Goal: Task Accomplishment & Management: Complete application form

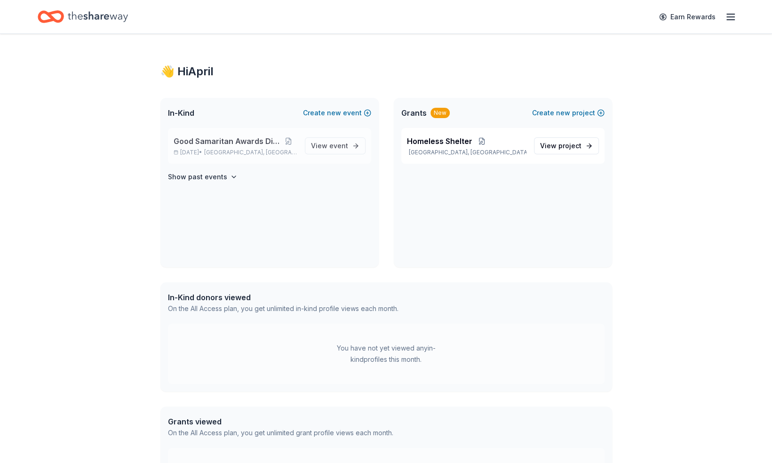
click at [217, 144] on span "Good Samaritan Awards Dinner" at bounding box center [227, 140] width 106 height 11
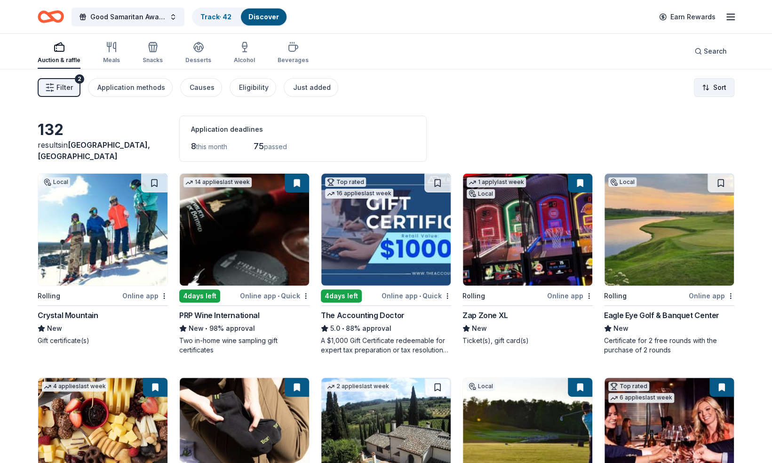
click at [718, 90] on html "Good Samaritan Awards Dinner Track · 42 Discover Earn Rewards Auction & raffle …" at bounding box center [386, 231] width 772 height 463
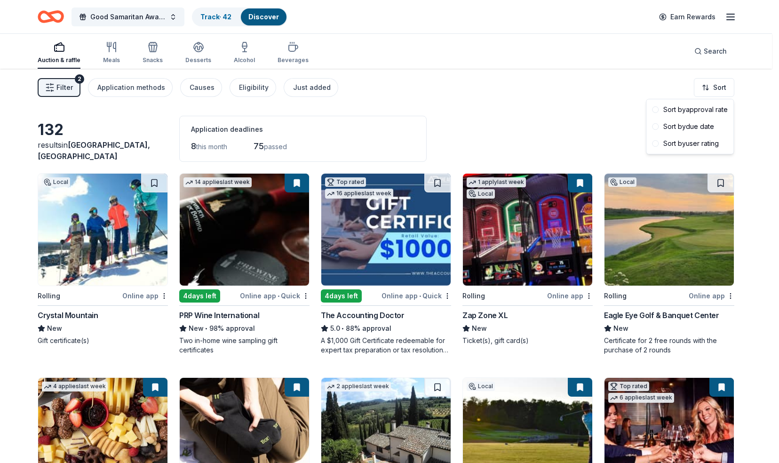
click at [605, 125] on html "Good Samaritan Awards Dinner Track · 42 Discover Earn Rewards Auction & raffle …" at bounding box center [389, 231] width 779 height 463
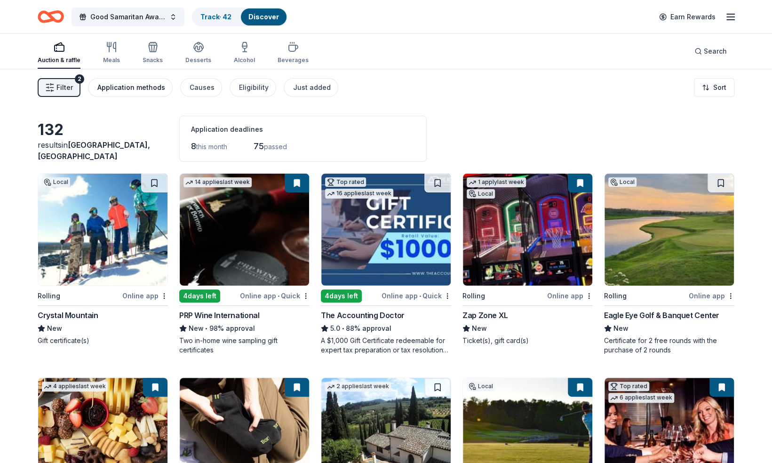
click at [130, 87] on div "Application methods" at bounding box center [131, 87] width 68 height 11
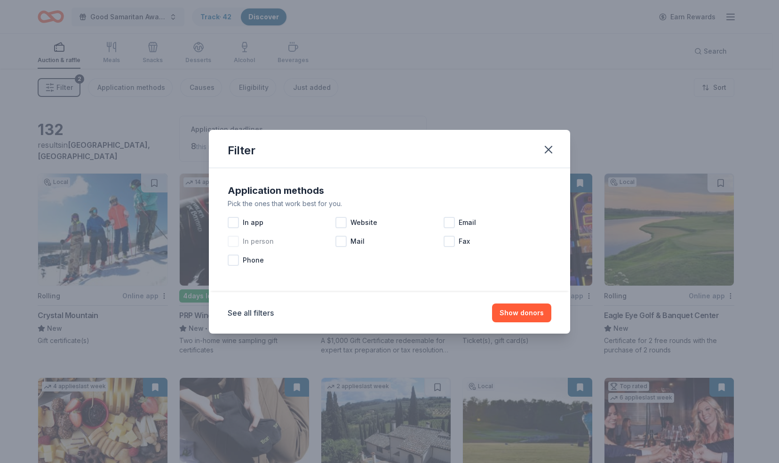
click at [234, 241] on div at bounding box center [233, 241] width 11 height 11
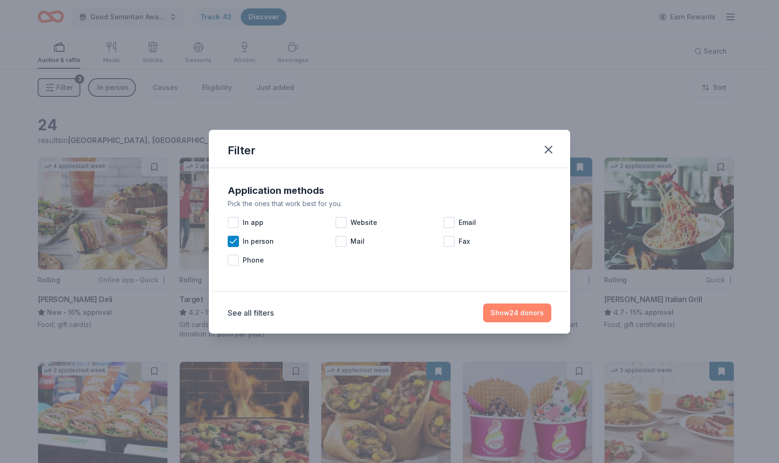
click at [518, 313] on button "Show 24 donors" at bounding box center [517, 312] width 68 height 19
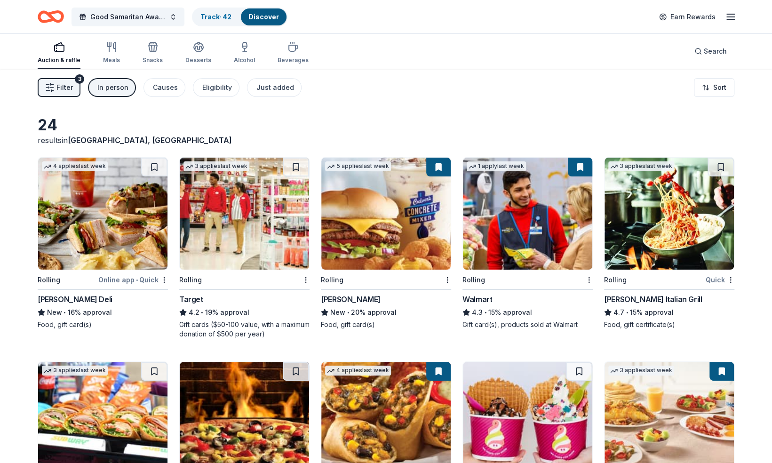
click at [552, 216] on img at bounding box center [527, 214] width 129 height 112
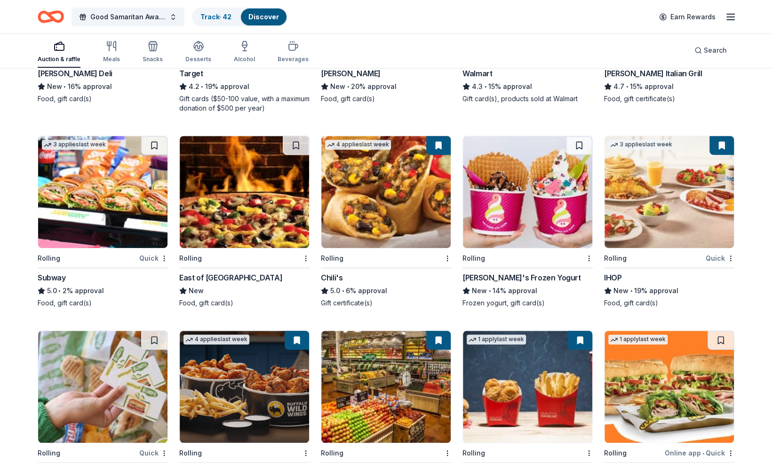
scroll to position [230, 0]
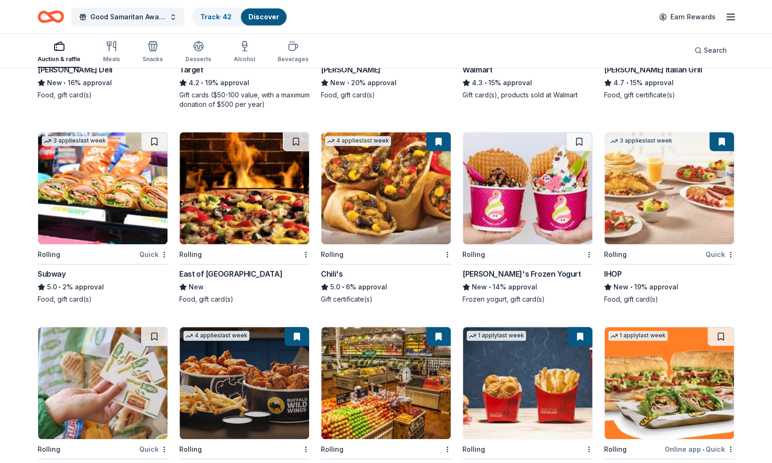
click at [397, 183] on img at bounding box center [385, 188] width 129 height 112
click at [669, 218] on img at bounding box center [669, 188] width 129 height 112
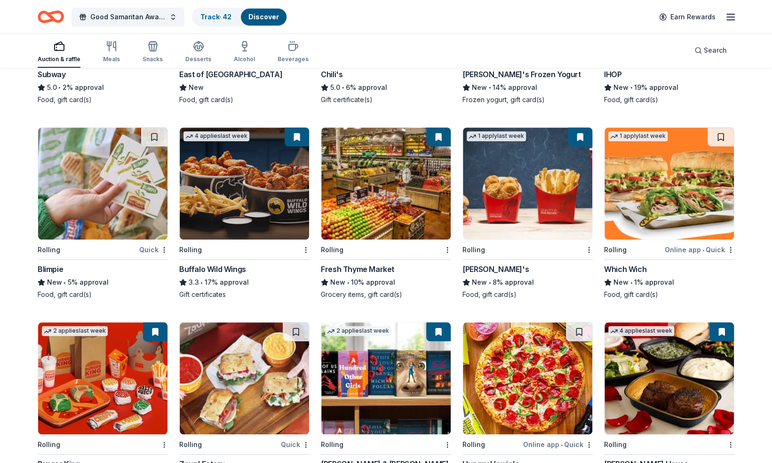
scroll to position [430, 0]
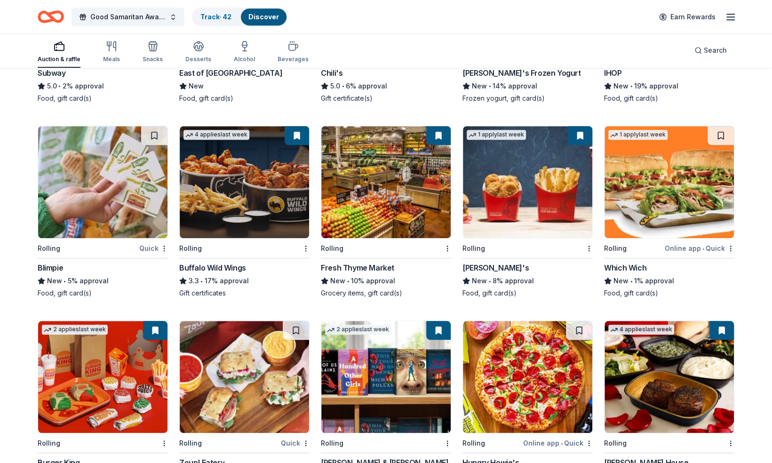
click at [230, 151] on img at bounding box center [244, 182] width 129 height 112
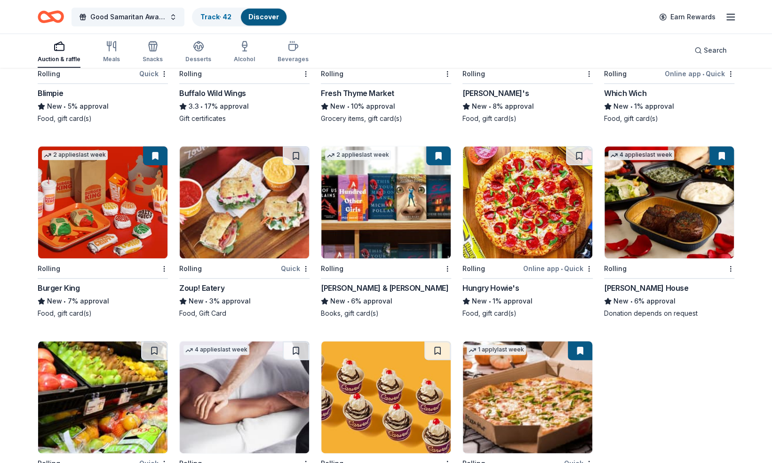
scroll to position [606, 0]
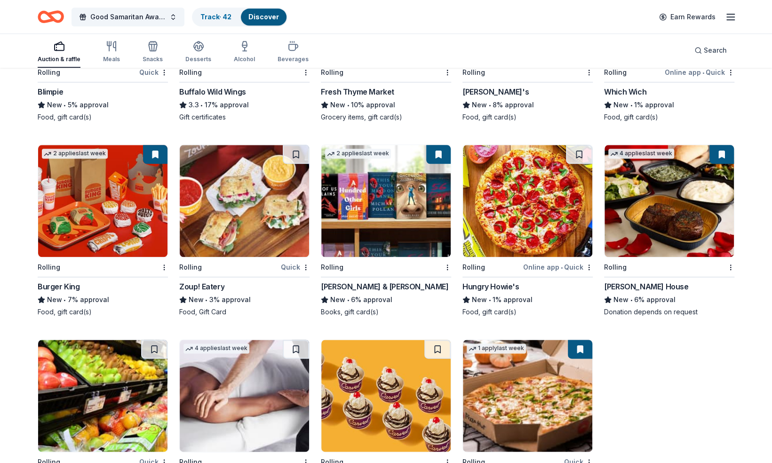
click at [73, 247] on img at bounding box center [102, 201] width 129 height 112
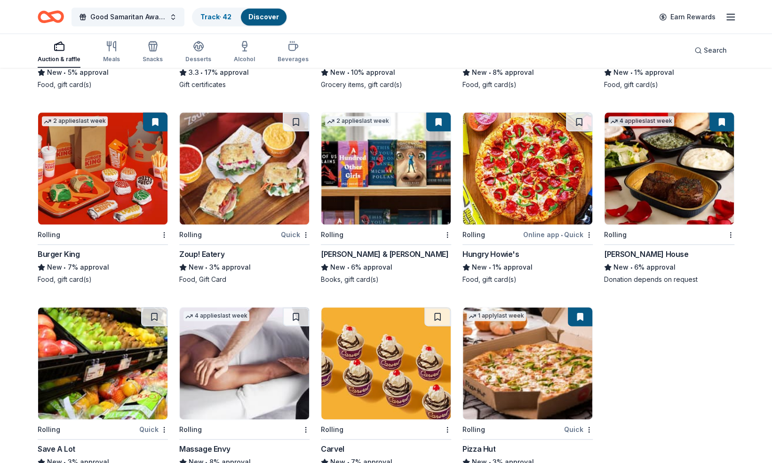
scroll to position [641, 0]
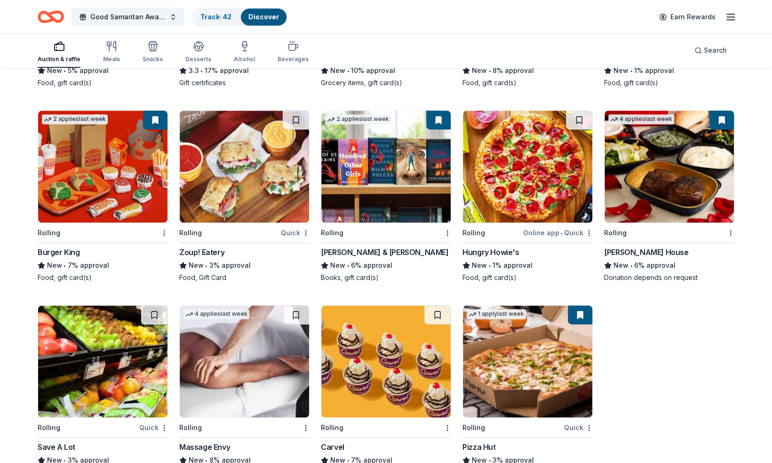
click at [394, 192] on img at bounding box center [385, 167] width 129 height 112
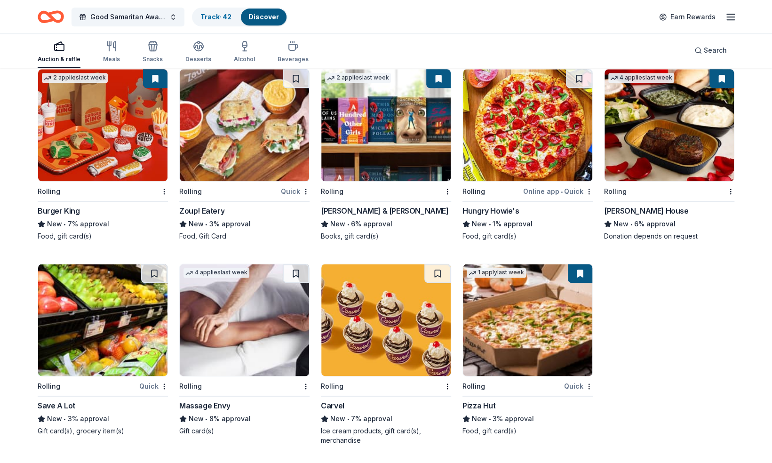
click at [536, 335] on img at bounding box center [527, 320] width 129 height 112
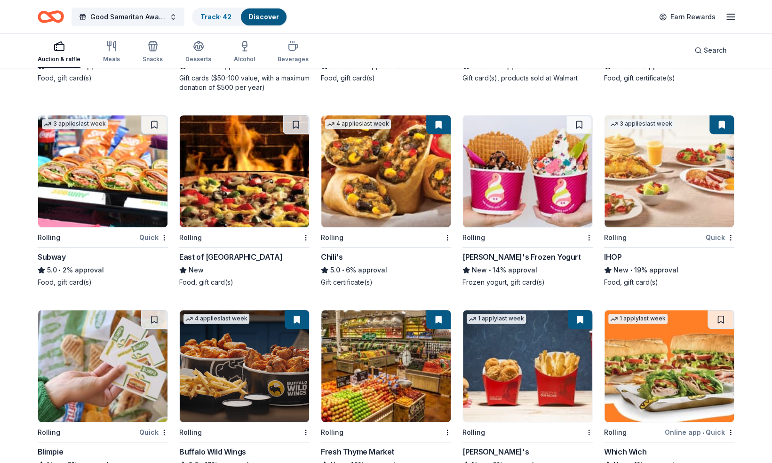
scroll to position [219, 0]
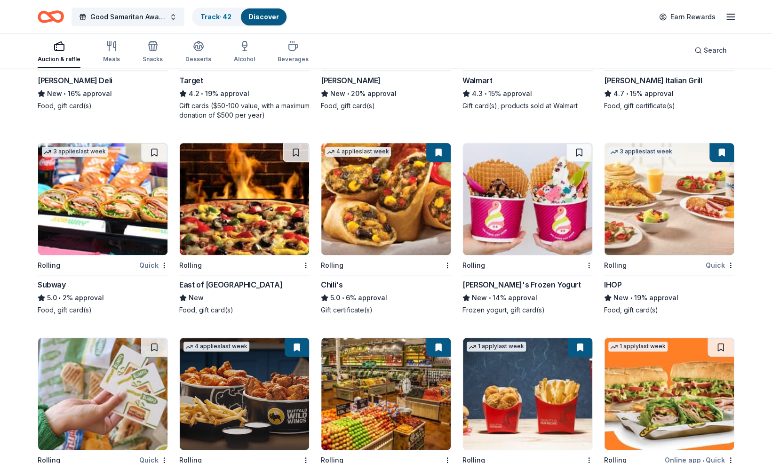
click at [99, 195] on img at bounding box center [102, 199] width 129 height 112
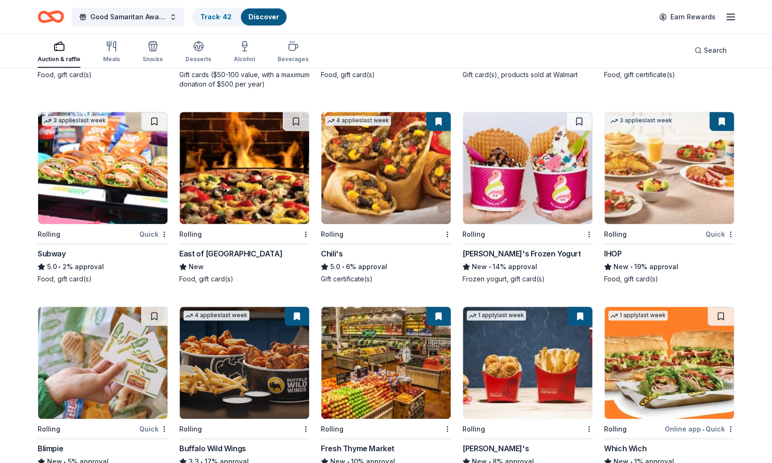
scroll to position [260, 0]
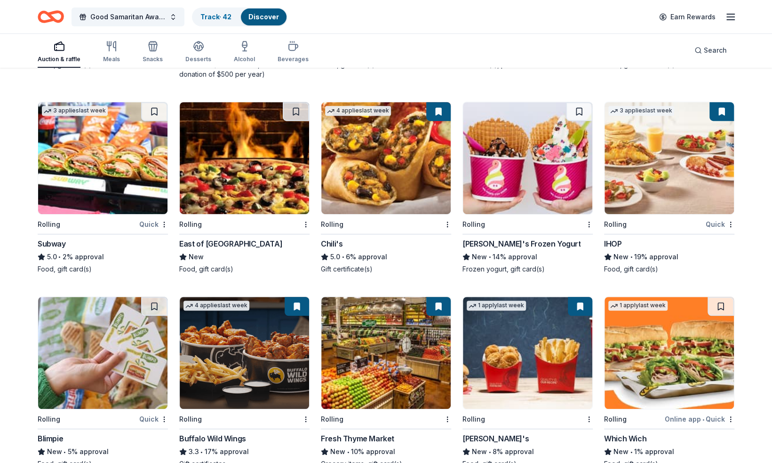
click at [522, 178] on img at bounding box center [527, 158] width 129 height 112
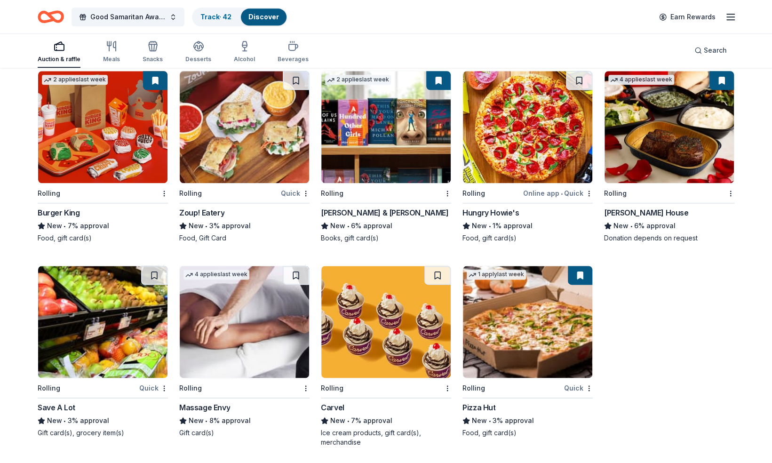
scroll to position [682, 0]
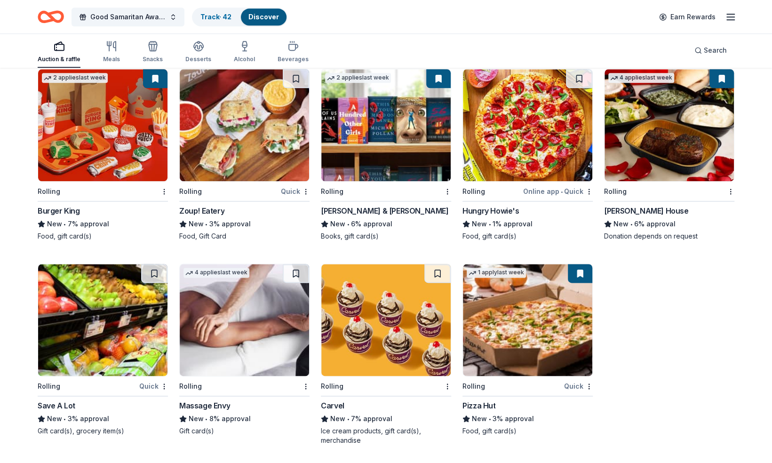
click at [273, 331] on img at bounding box center [244, 320] width 129 height 112
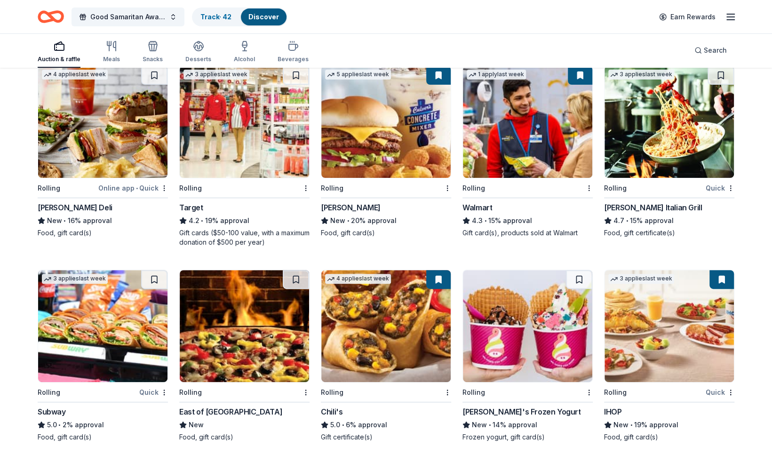
scroll to position [0, 0]
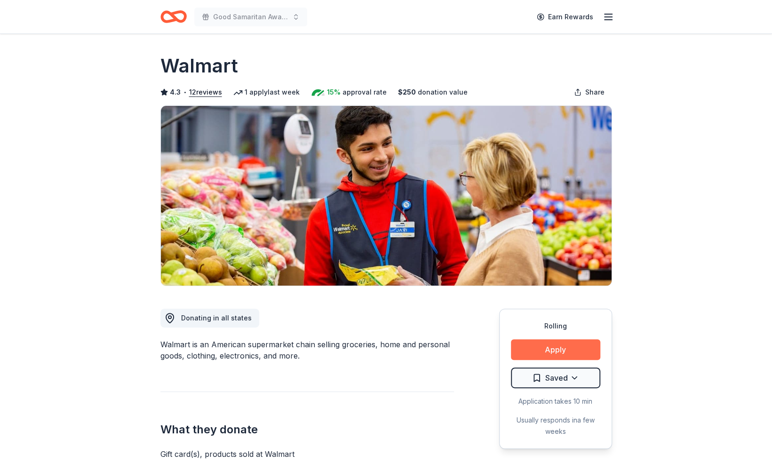
click at [573, 350] on button "Apply" at bounding box center [555, 349] width 89 height 21
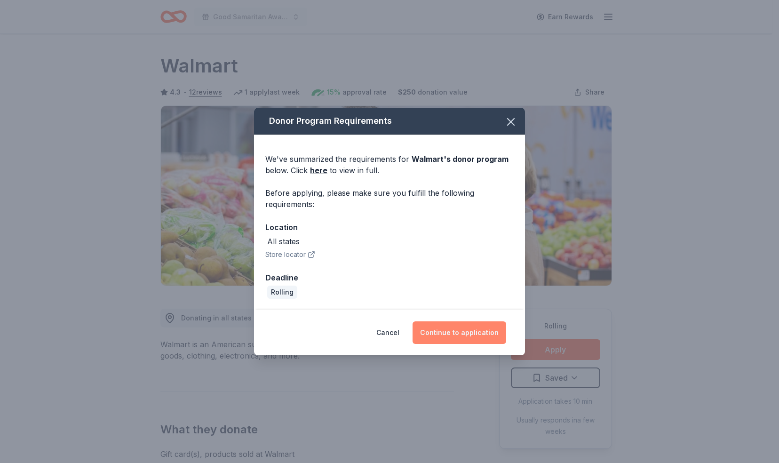
click at [479, 336] on button "Continue to application" at bounding box center [460, 332] width 94 height 23
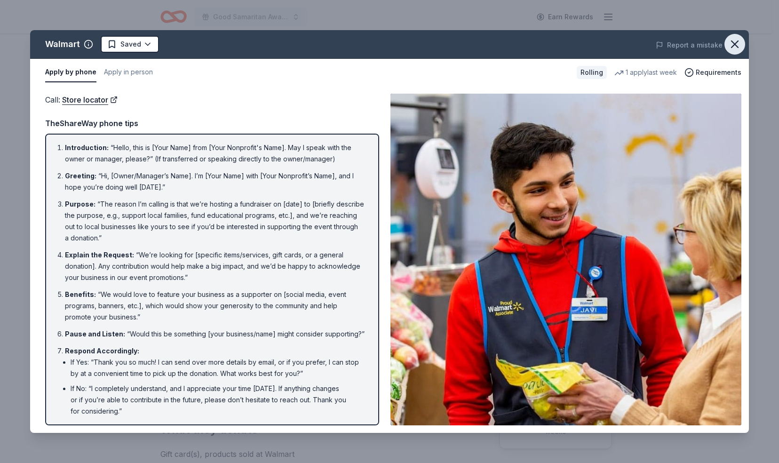
click at [735, 40] on icon "button" at bounding box center [734, 44] width 13 height 13
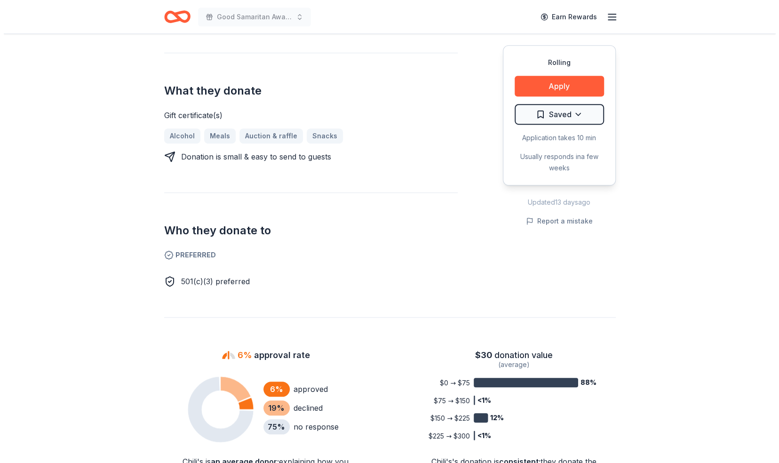
scroll to position [340, 0]
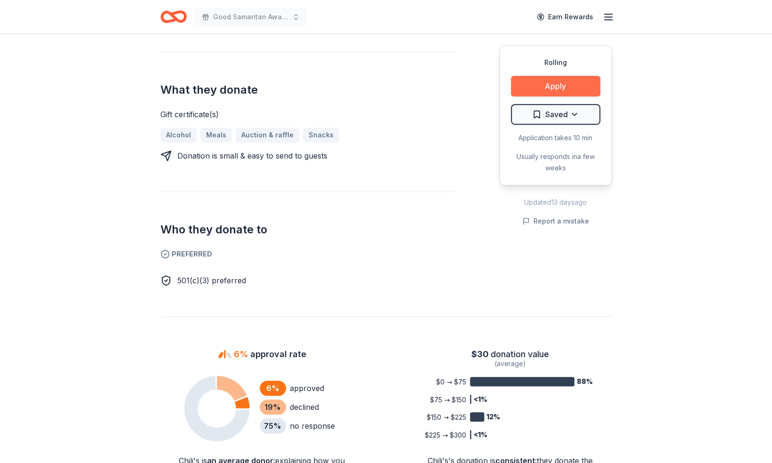
click at [563, 85] on button "Apply" at bounding box center [555, 86] width 89 height 21
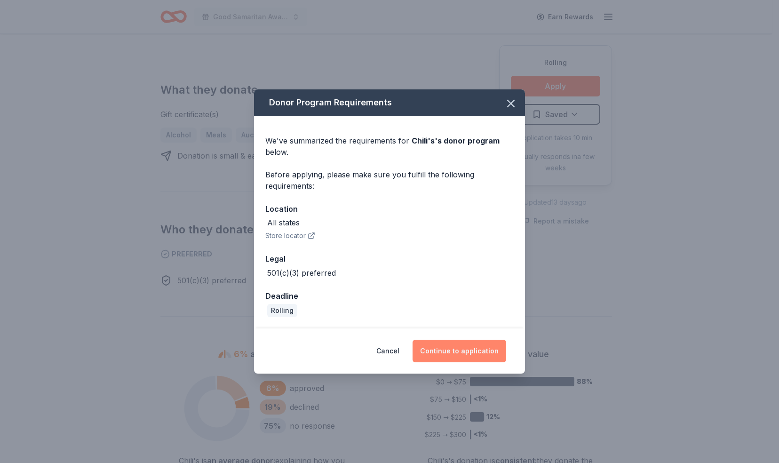
click at [469, 349] on button "Continue to application" at bounding box center [460, 351] width 94 height 23
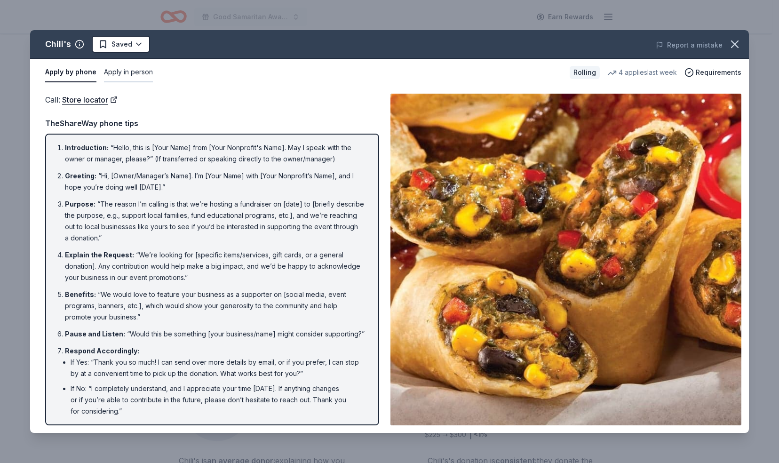
click at [130, 72] on button "Apply in person" at bounding box center [128, 73] width 49 height 20
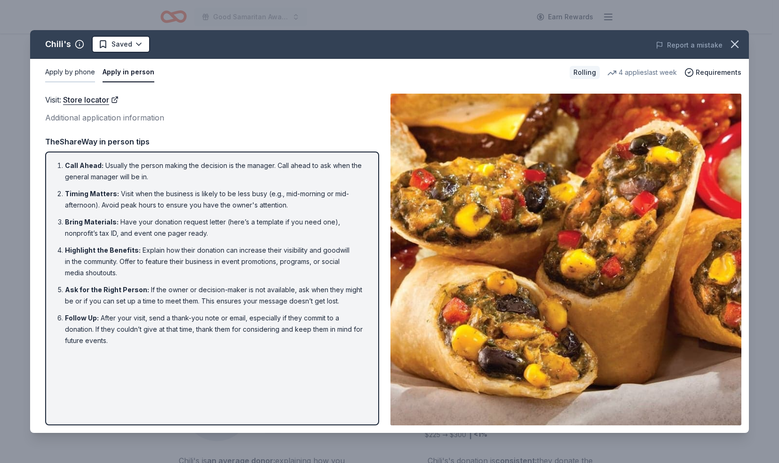
click at [73, 72] on button "Apply by phone" at bounding box center [70, 73] width 50 height 20
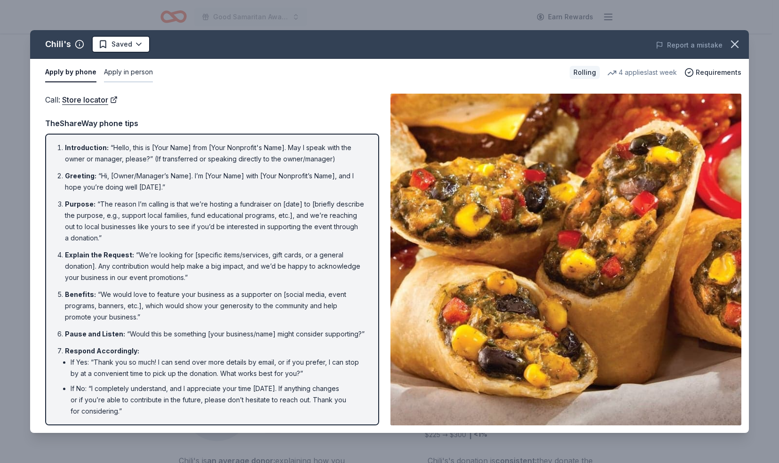
click at [124, 67] on button "Apply in person" at bounding box center [128, 73] width 49 height 20
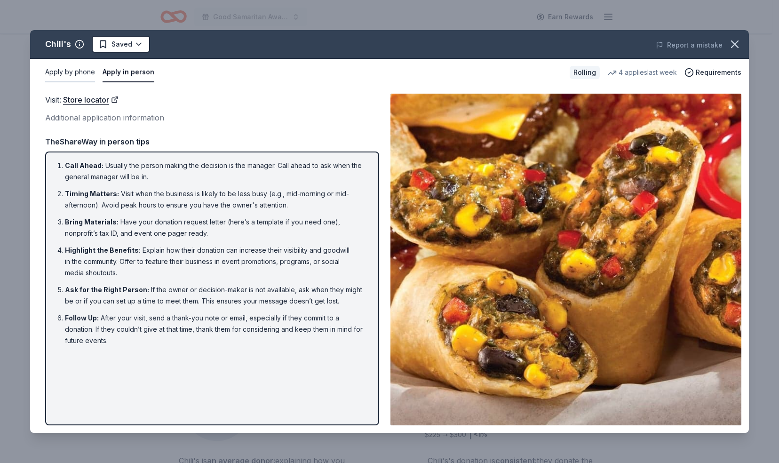
click at [71, 72] on button "Apply by phone" at bounding box center [70, 73] width 50 height 20
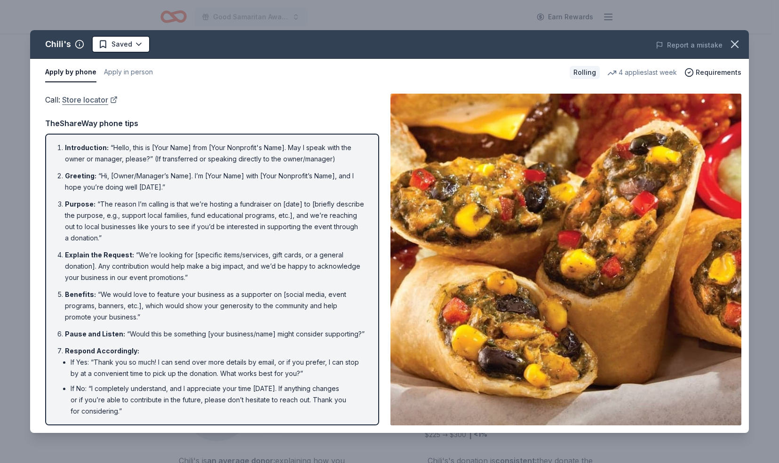
click at [86, 101] on link "Store locator" at bounding box center [90, 100] width 56 height 12
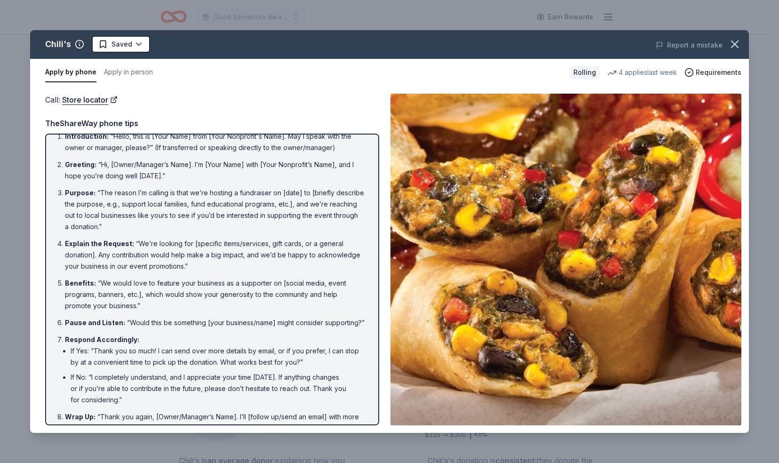
scroll to position [3, 0]
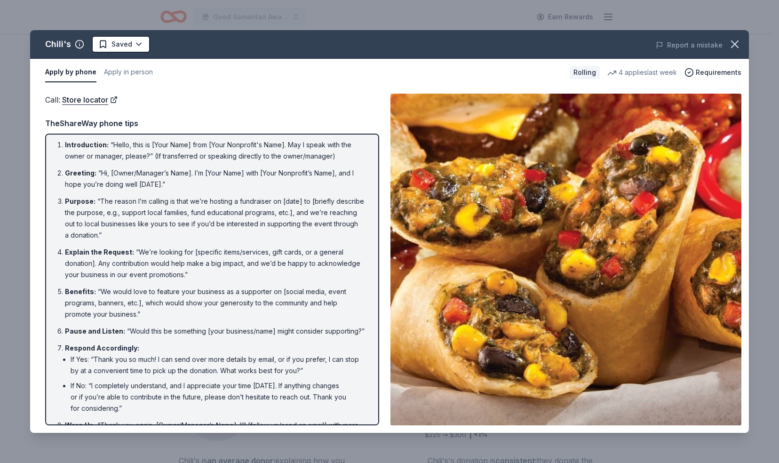
drag, startPoint x: 56, startPoint y: 143, endPoint x: 129, endPoint y: 159, distance: 75.1
click at [129, 159] on ol "Introduction : “Hello, this is [Your Name] from [Your Nonprofit's Name]. May I …" at bounding box center [212, 290] width 317 height 303
drag, startPoint x: 63, startPoint y: 144, endPoint x: 132, endPoint y: 159, distance: 70.9
click at [132, 159] on li "Introduction : “Hello, this is [Your Name] from [Your Nonprofit's Name]. May I …" at bounding box center [215, 150] width 300 height 23
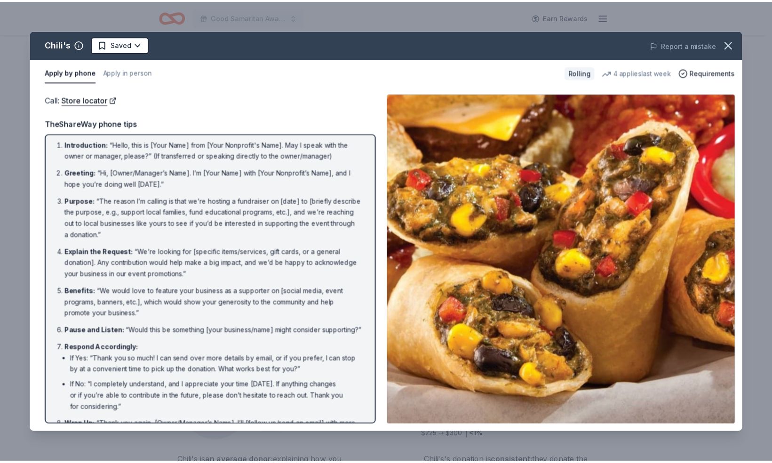
scroll to position [0, 0]
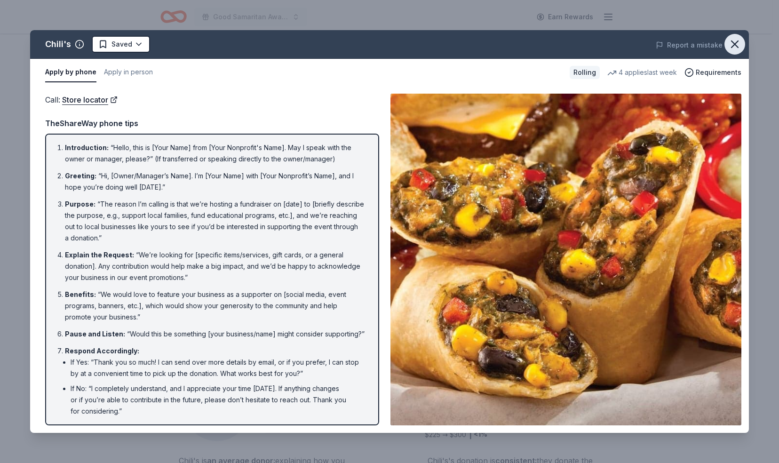
click at [736, 43] on icon "button" at bounding box center [734, 44] width 13 height 13
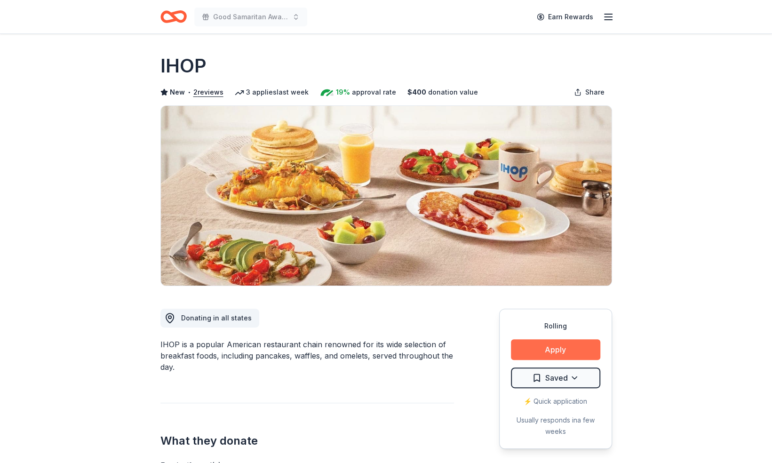
click at [555, 349] on button "Apply" at bounding box center [555, 349] width 89 height 21
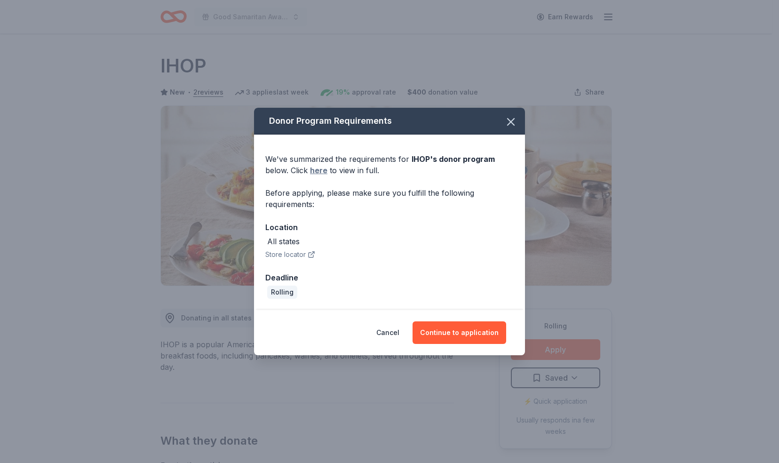
click at [321, 171] on link "here" at bounding box center [318, 170] width 17 height 11
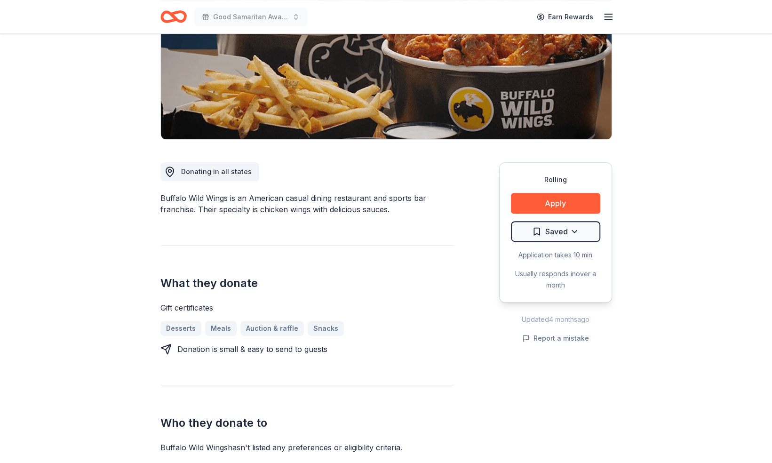
scroll to position [115, 0]
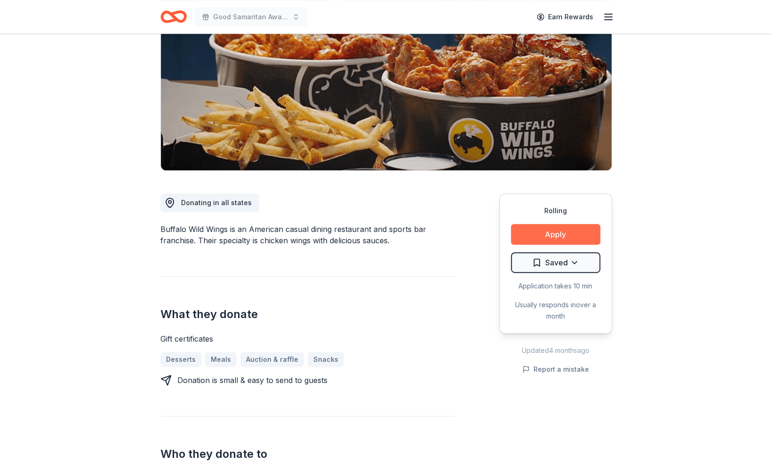
click at [538, 238] on button "Apply" at bounding box center [555, 234] width 89 height 21
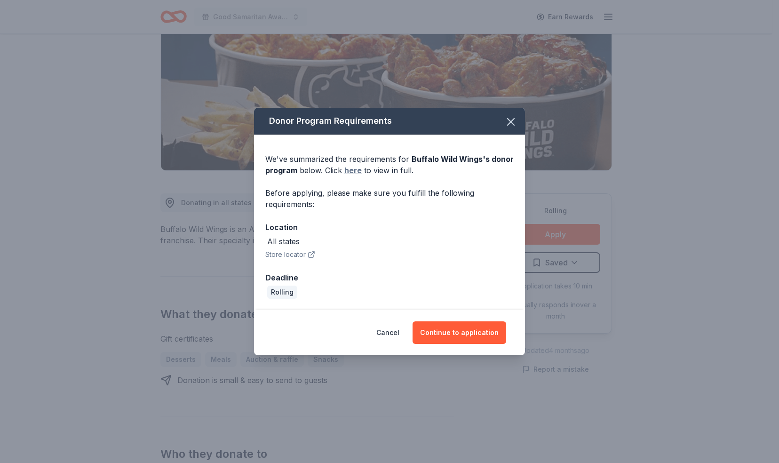
click at [352, 171] on link "here" at bounding box center [352, 170] width 17 height 11
click at [512, 124] on icon "button" at bounding box center [510, 121] width 13 height 13
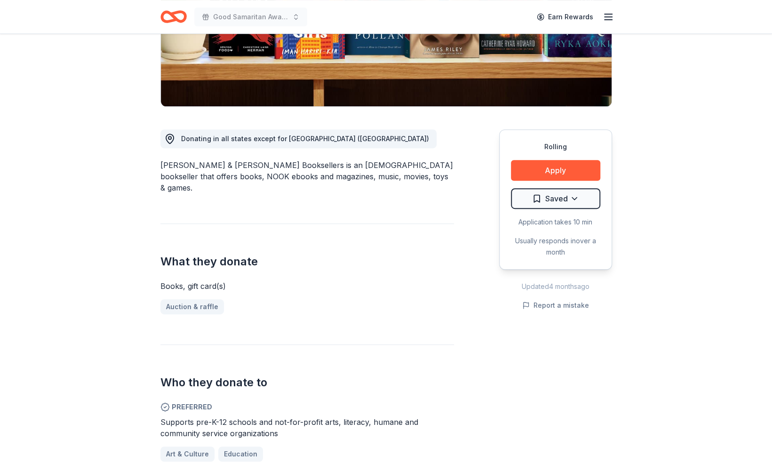
scroll to position [187, 0]
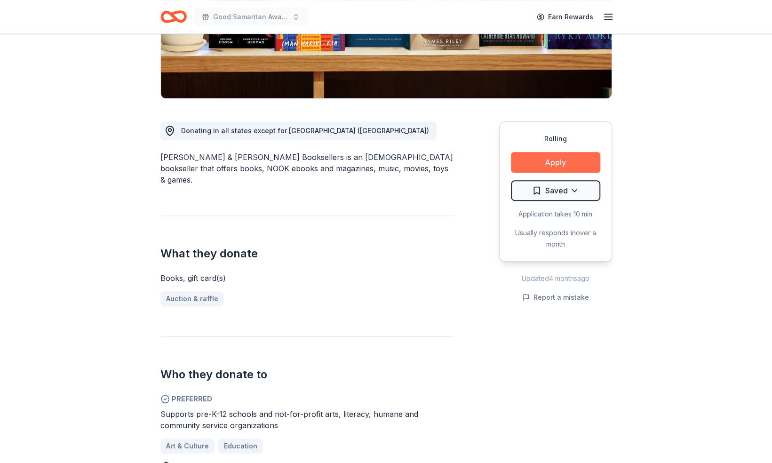
click at [558, 166] on button "Apply" at bounding box center [555, 162] width 89 height 21
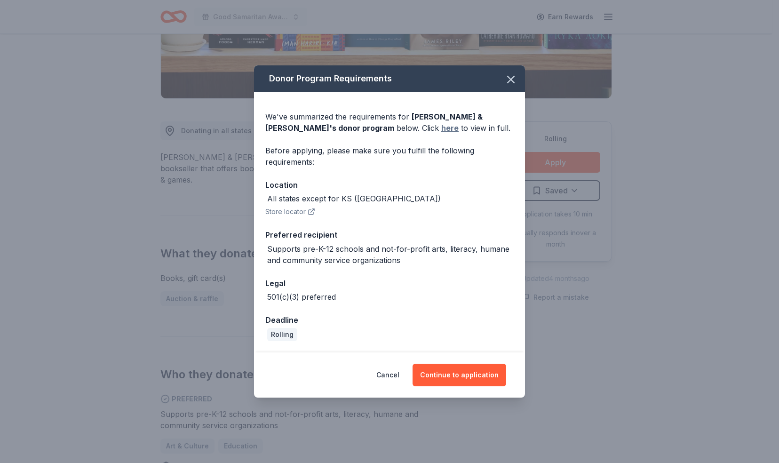
click at [441, 125] on link "here" at bounding box center [449, 127] width 17 height 11
click at [512, 83] on icon "button" at bounding box center [510, 79] width 13 height 13
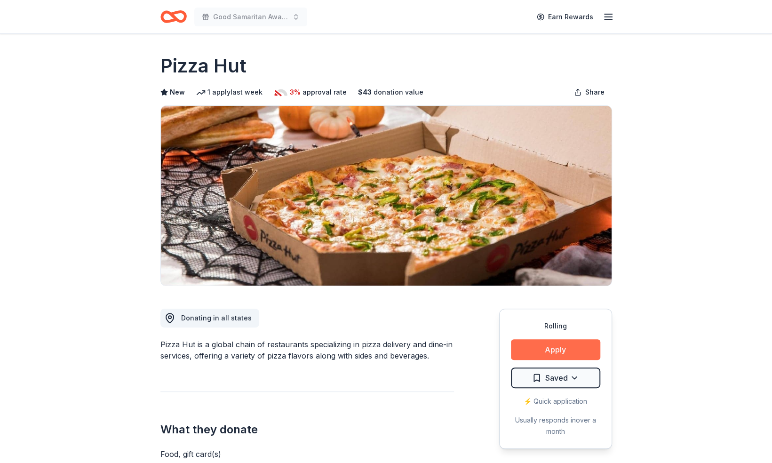
click at [549, 358] on button "Apply" at bounding box center [555, 349] width 89 height 21
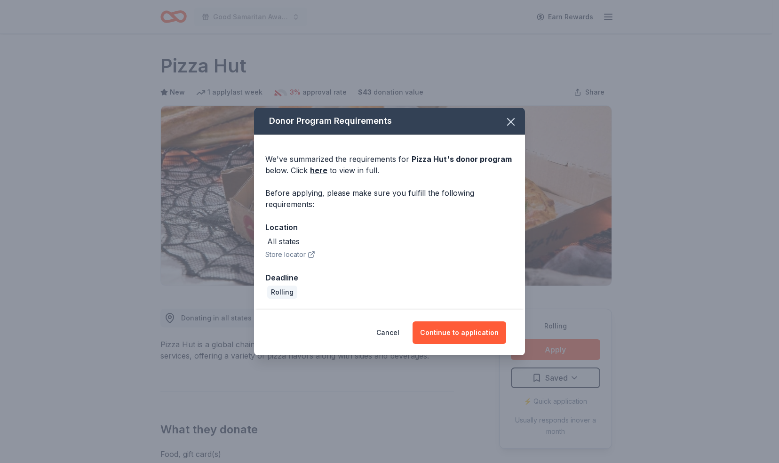
click at [296, 255] on button "Store locator" at bounding box center [290, 254] width 50 height 11
click at [510, 120] on icon "button" at bounding box center [511, 122] width 7 height 7
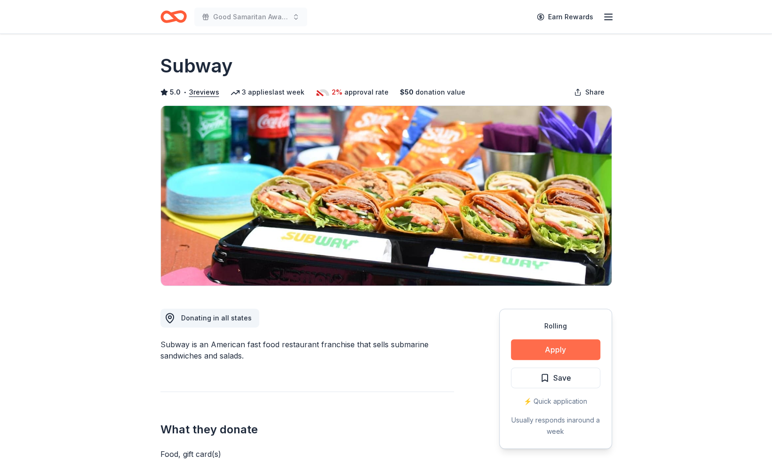
click at [555, 347] on button "Apply" at bounding box center [555, 349] width 89 height 21
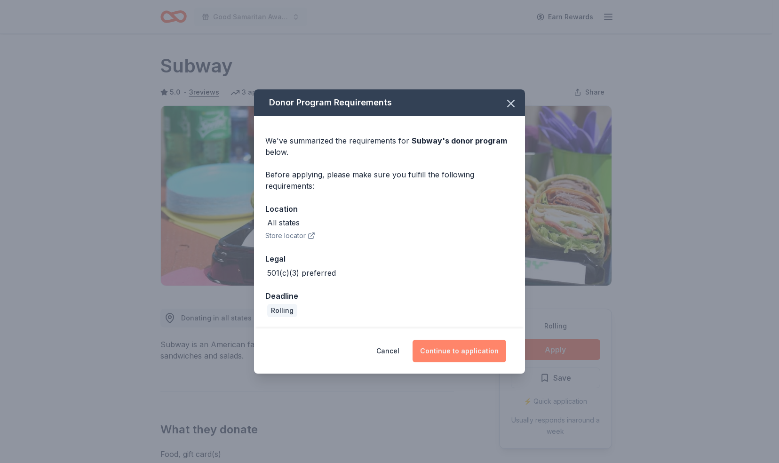
click at [452, 349] on button "Continue to application" at bounding box center [460, 351] width 94 height 23
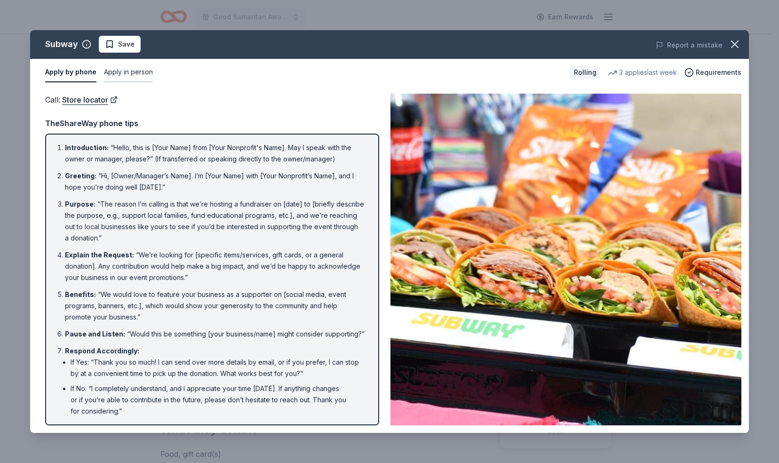
click at [136, 69] on button "Apply in person" at bounding box center [128, 73] width 49 height 20
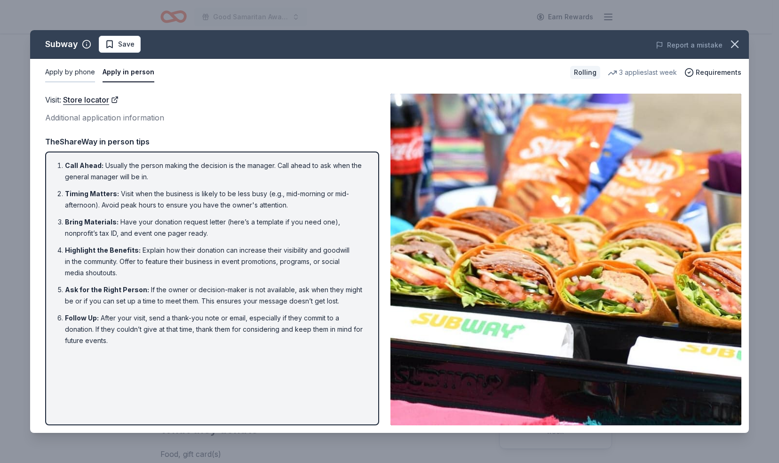
click at [61, 72] on button "Apply by phone" at bounding box center [70, 73] width 50 height 20
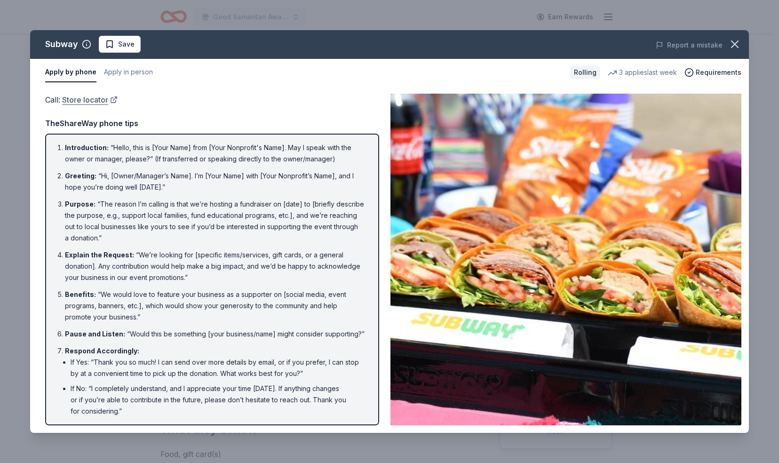
click at [86, 100] on link "Store locator" at bounding box center [90, 100] width 56 height 12
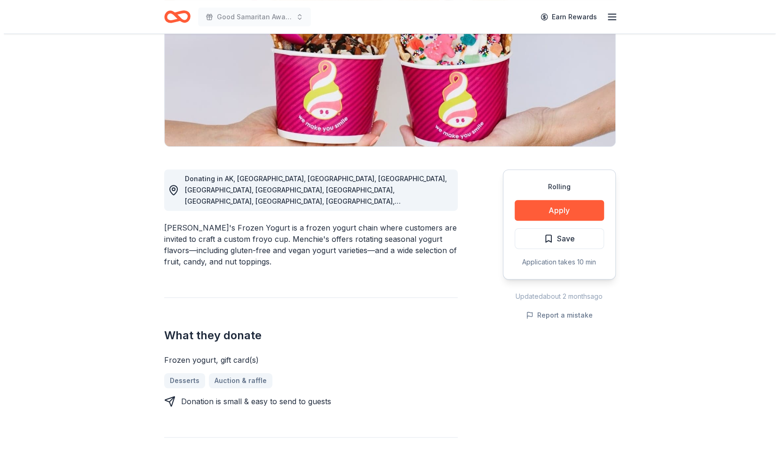
scroll to position [144, 0]
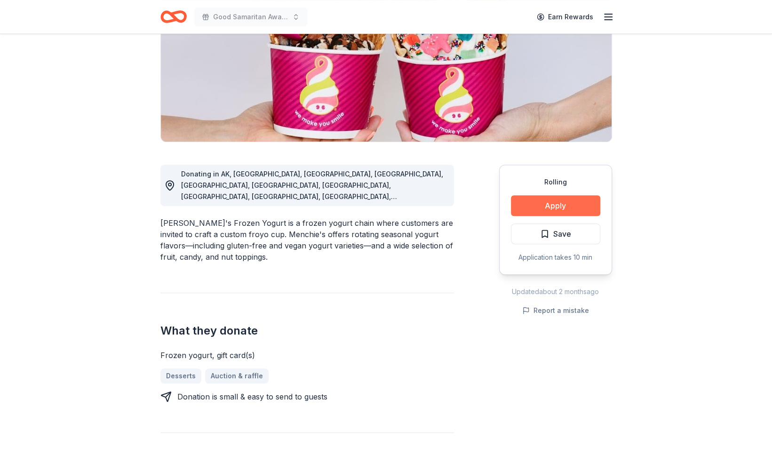
click at [557, 206] on button "Apply" at bounding box center [555, 205] width 89 height 21
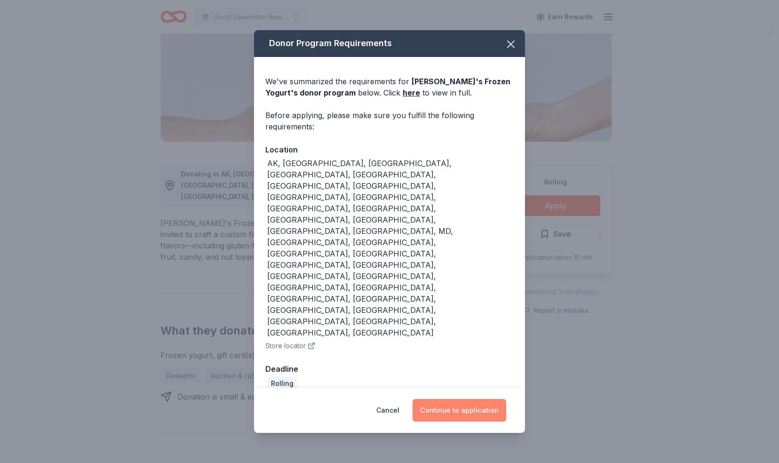
click at [469, 399] on button "Continue to application" at bounding box center [460, 410] width 94 height 23
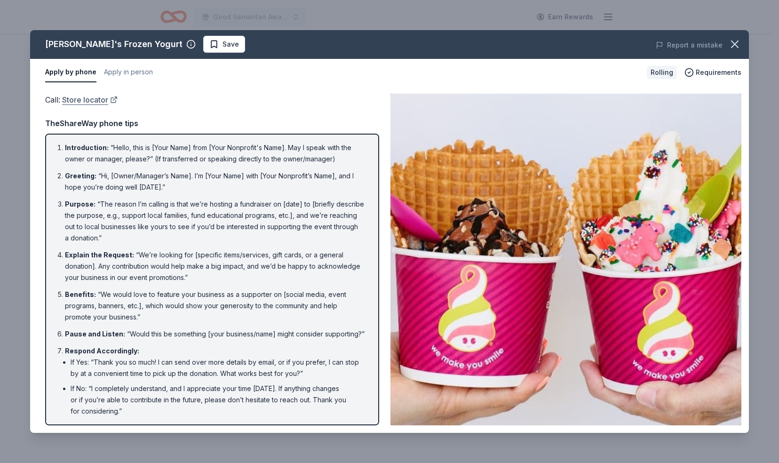
click at [80, 103] on link "Store locator" at bounding box center [90, 100] width 56 height 12
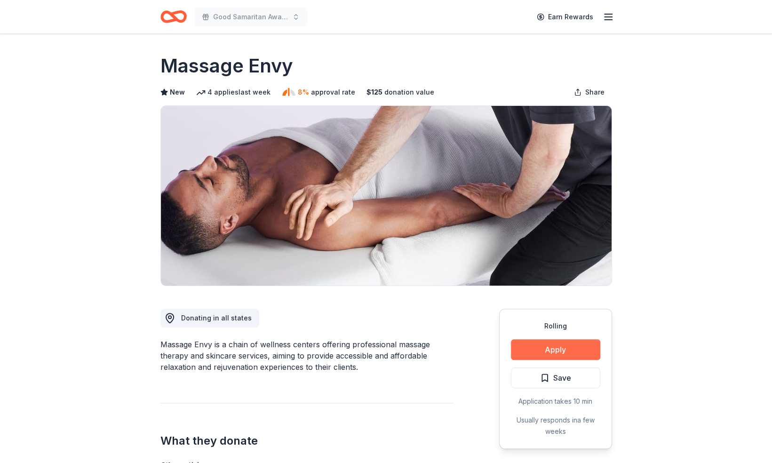
click at [553, 349] on button "Apply" at bounding box center [555, 349] width 89 height 21
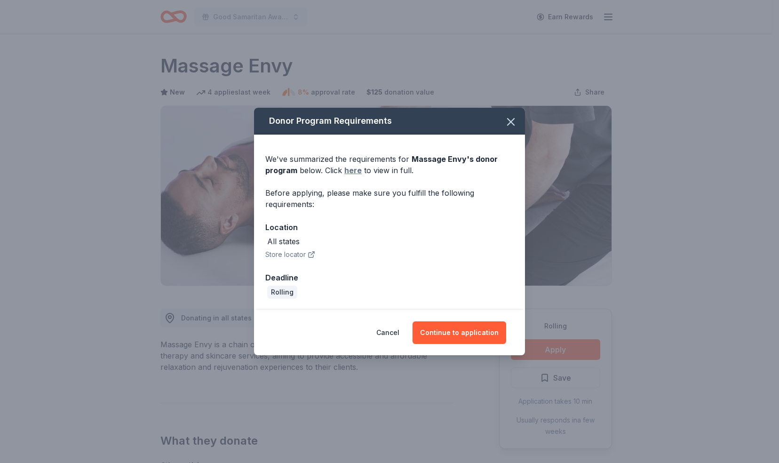
click at [352, 169] on link "here" at bounding box center [352, 170] width 17 height 11
